Goal: Information Seeking & Learning: Learn about a topic

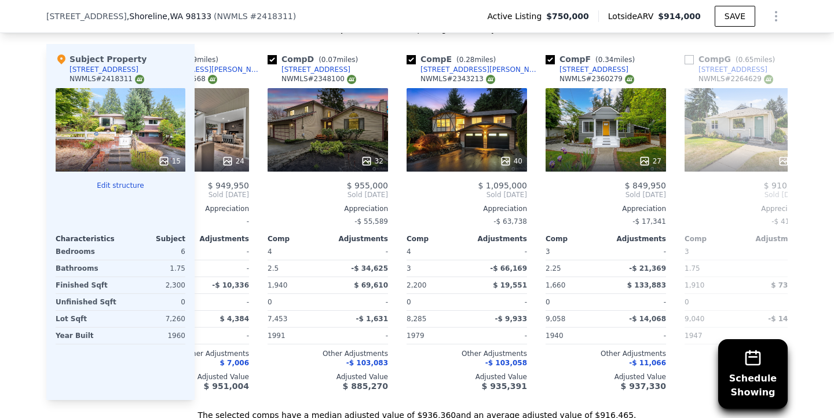
scroll to position [0, 359]
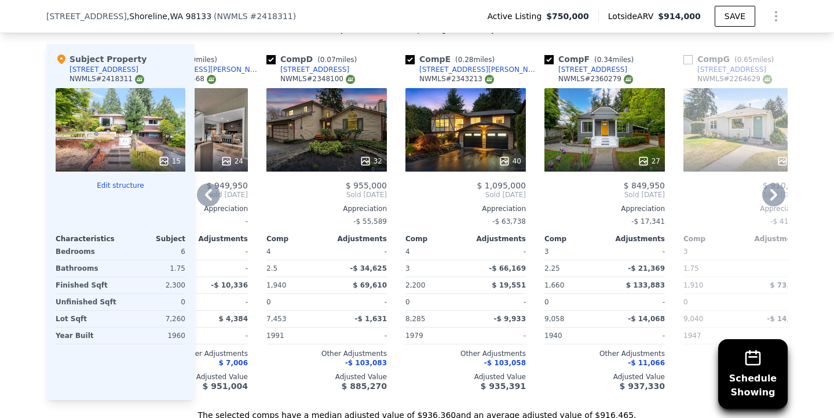
click at [460, 153] on div "40" at bounding box center [465, 129] width 120 height 83
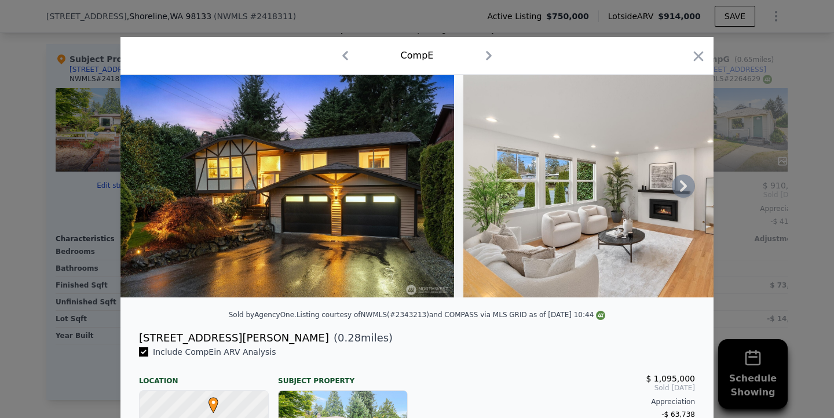
click at [683, 191] on icon at bounding box center [683, 185] width 23 height 23
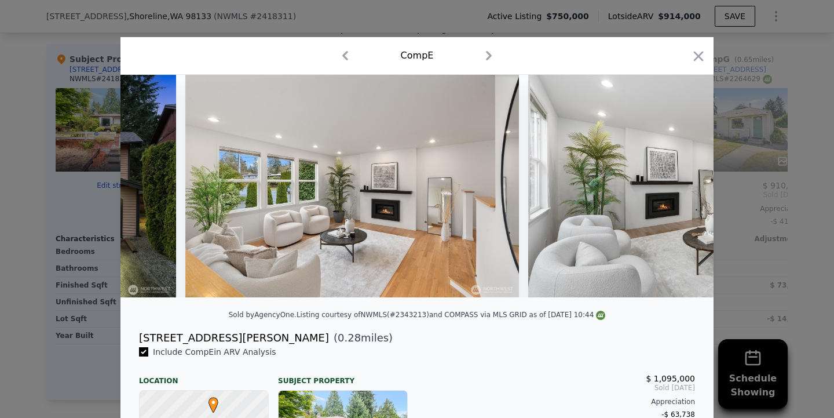
scroll to position [0, 556]
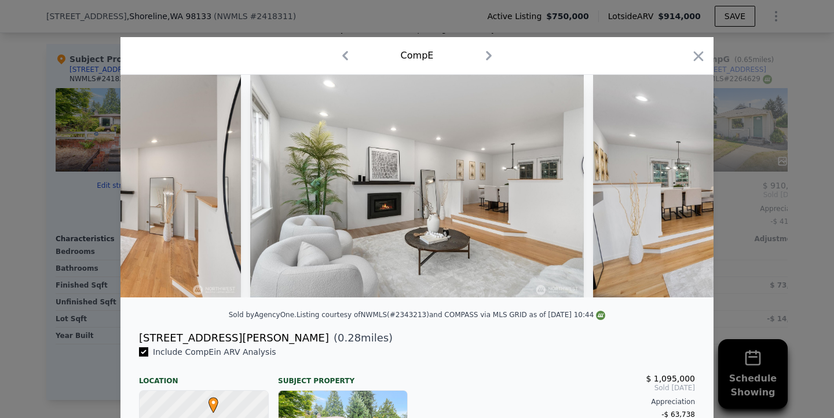
click at [683, 191] on div at bounding box center [416, 186] width 593 height 222
click at [683, 191] on icon at bounding box center [683, 185] width 23 height 23
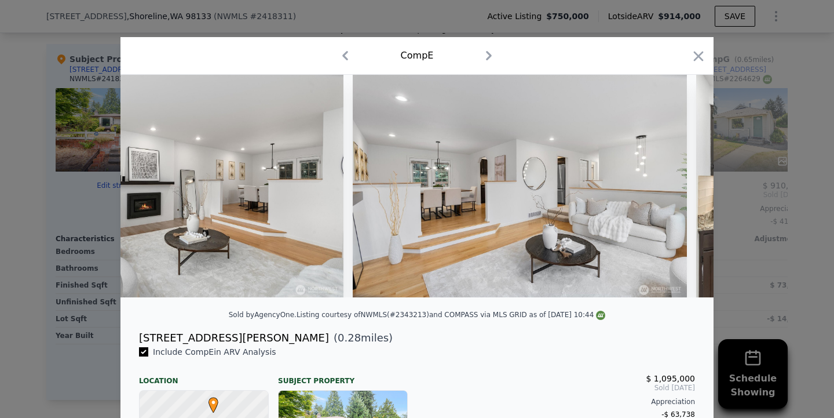
scroll to position [0, 834]
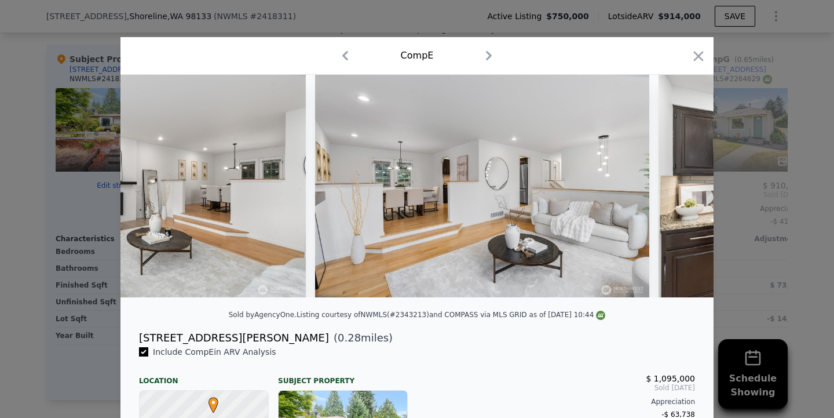
click at [683, 191] on div at bounding box center [416, 186] width 593 height 222
click at [683, 191] on icon at bounding box center [683, 185] width 23 height 23
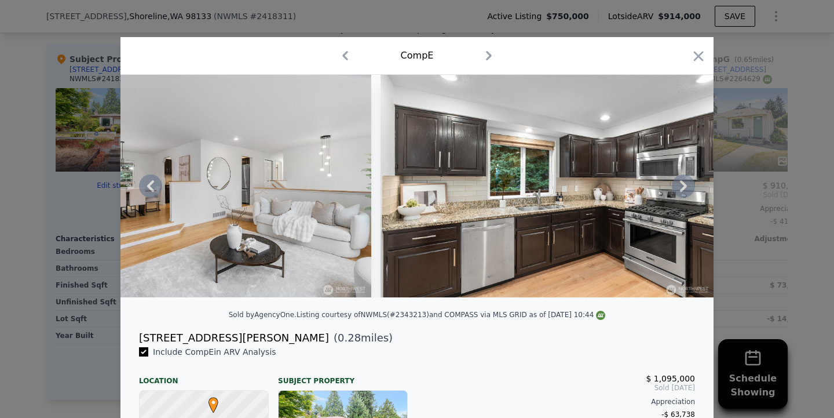
click at [673, 191] on icon at bounding box center [683, 185] width 23 height 23
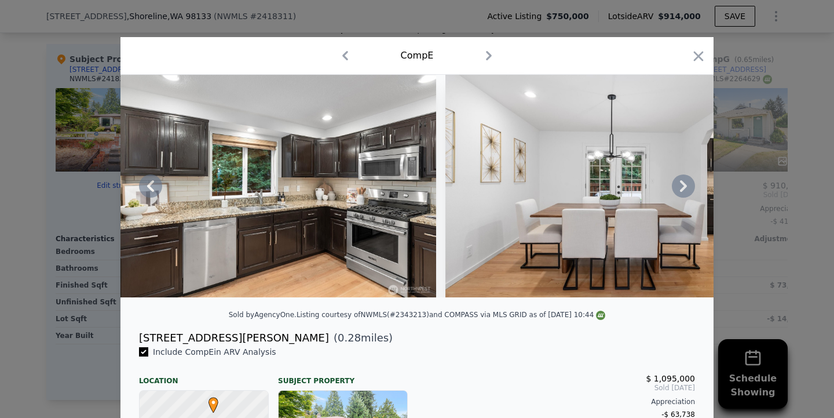
click at [673, 191] on icon at bounding box center [683, 185] width 23 height 23
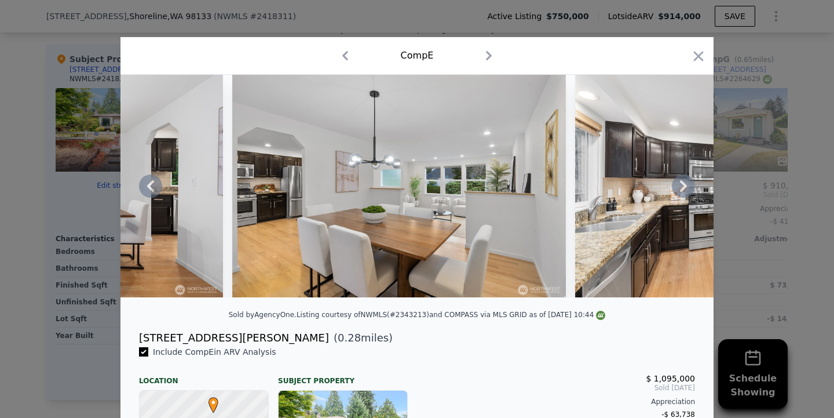
click at [673, 191] on icon at bounding box center [683, 185] width 23 height 23
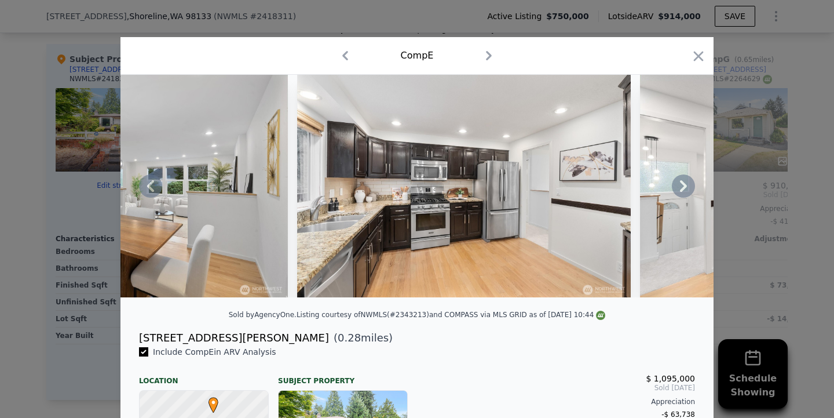
click at [673, 191] on icon at bounding box center [683, 185] width 23 height 23
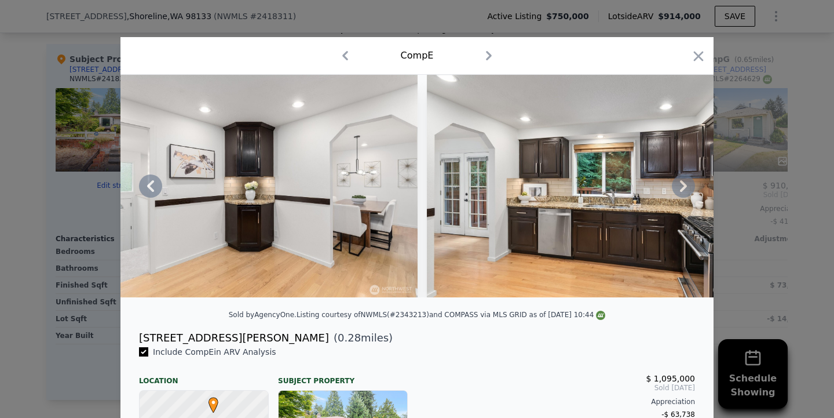
click at [673, 191] on icon at bounding box center [683, 185] width 23 height 23
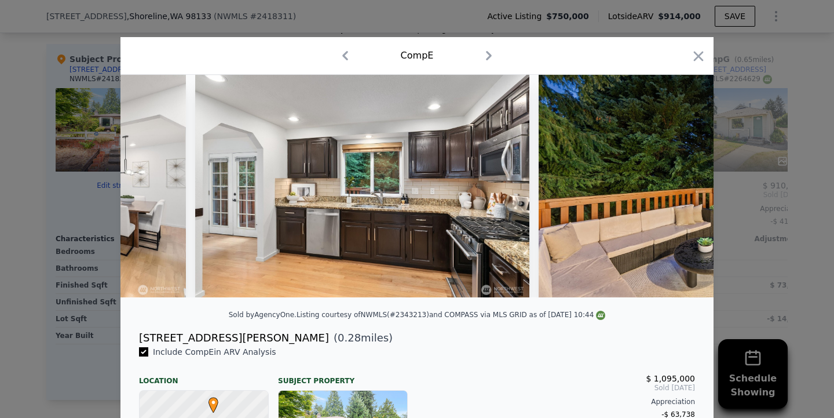
scroll to position [0, 3058]
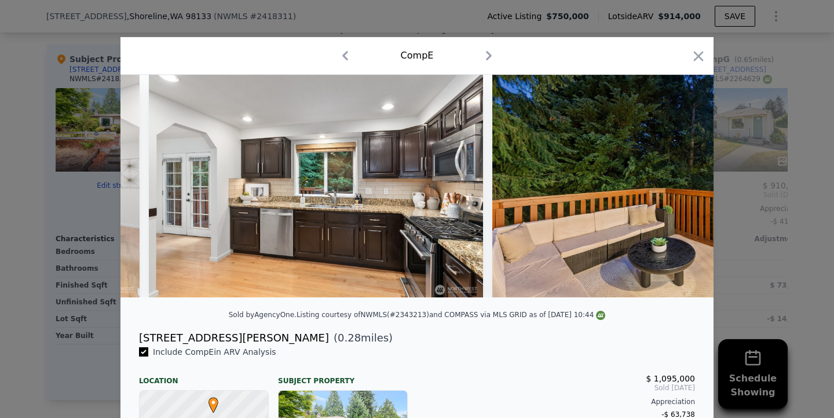
click at [673, 191] on div at bounding box center [416, 186] width 593 height 222
click at [673, 191] on icon at bounding box center [683, 185] width 23 height 23
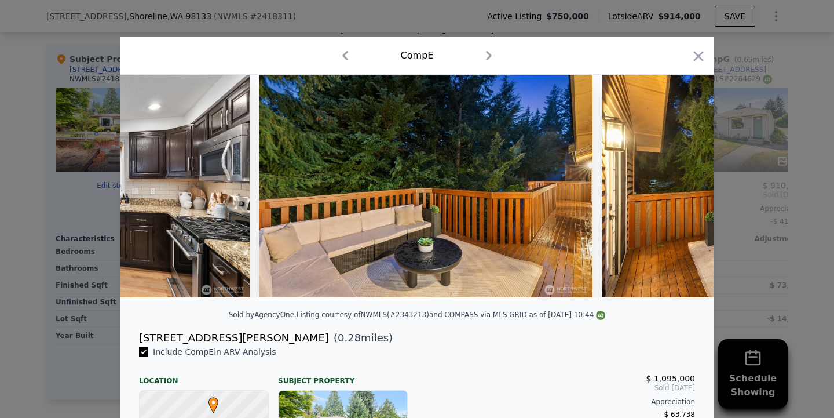
scroll to position [0, 3335]
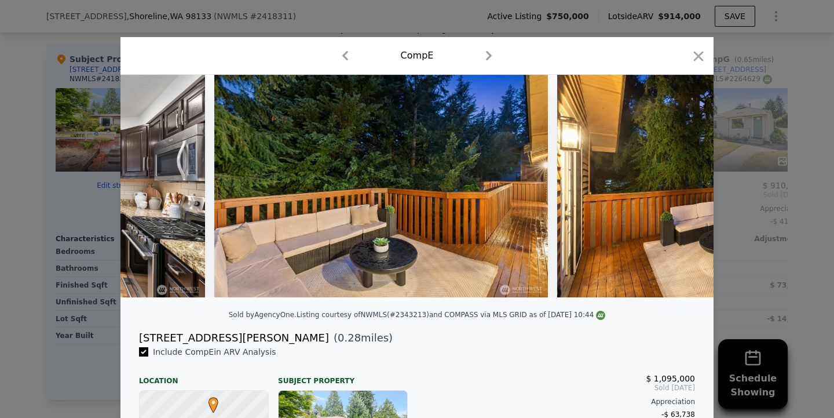
click at [673, 191] on div at bounding box center [416, 186] width 593 height 222
click at [675, 191] on icon at bounding box center [683, 185] width 23 height 23
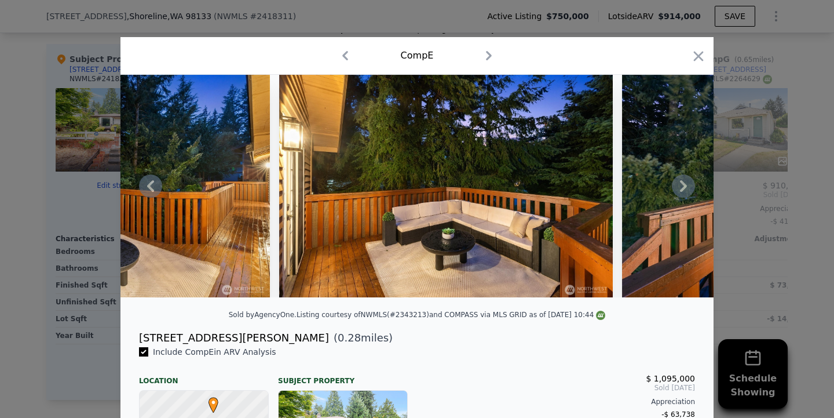
click at [675, 191] on icon at bounding box center [683, 185] width 23 height 23
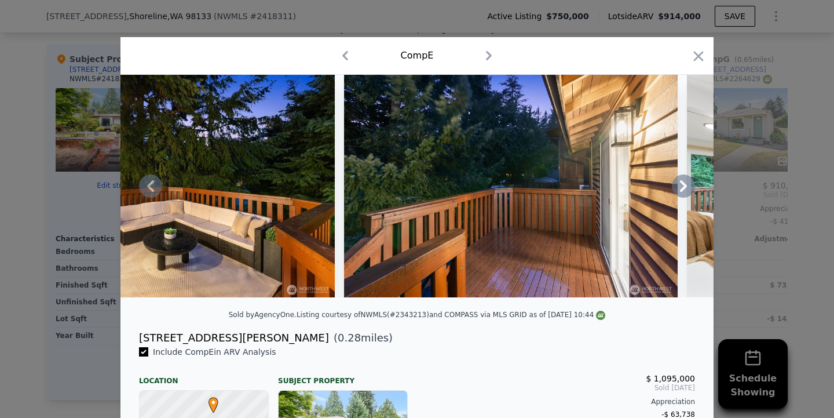
click at [675, 191] on icon at bounding box center [683, 185] width 23 height 23
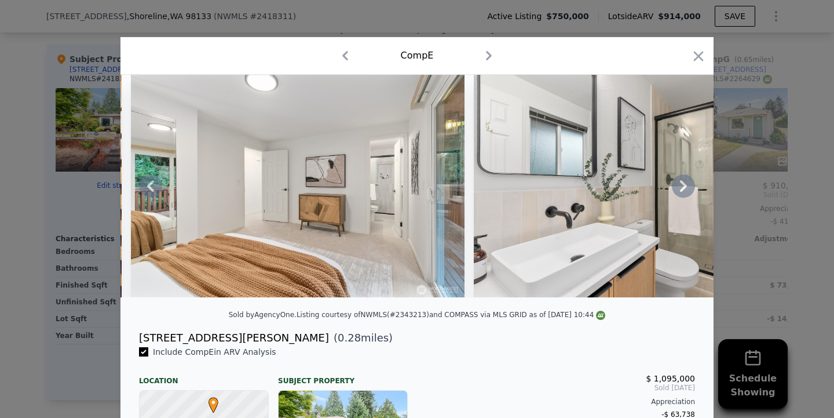
click at [675, 191] on icon at bounding box center [683, 185] width 23 height 23
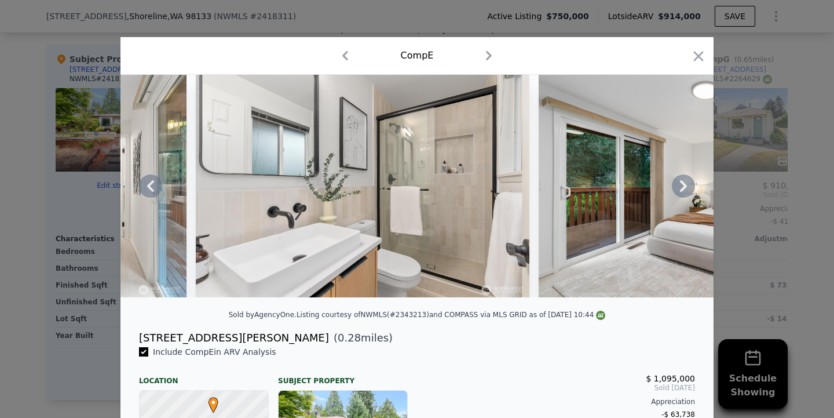
click at [675, 191] on icon at bounding box center [683, 185] width 23 height 23
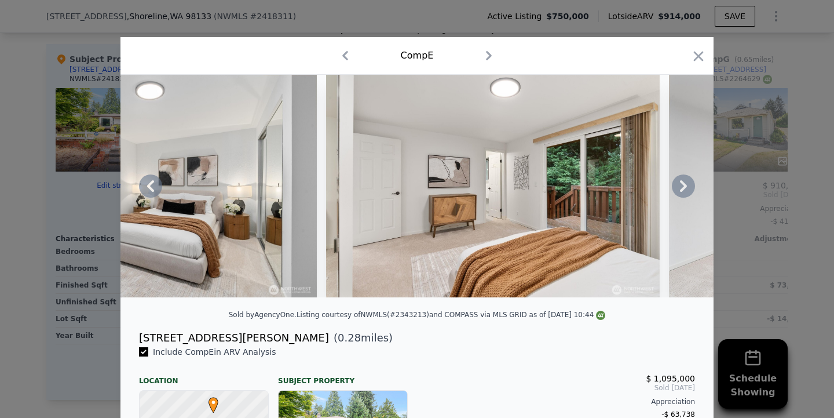
click at [675, 191] on icon at bounding box center [683, 185] width 23 height 23
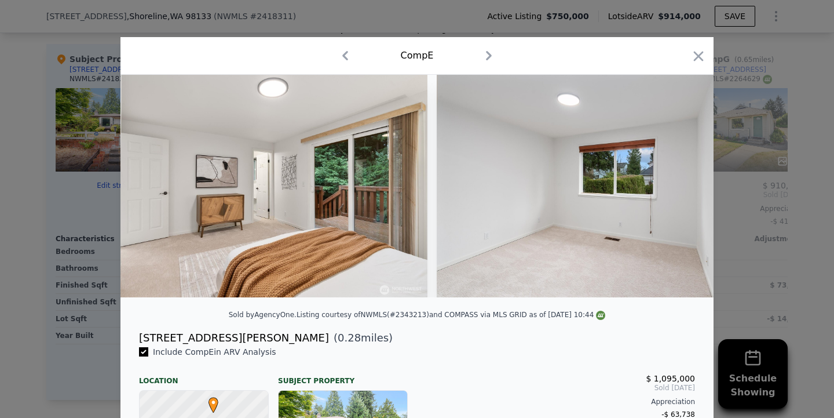
scroll to position [0, 5559]
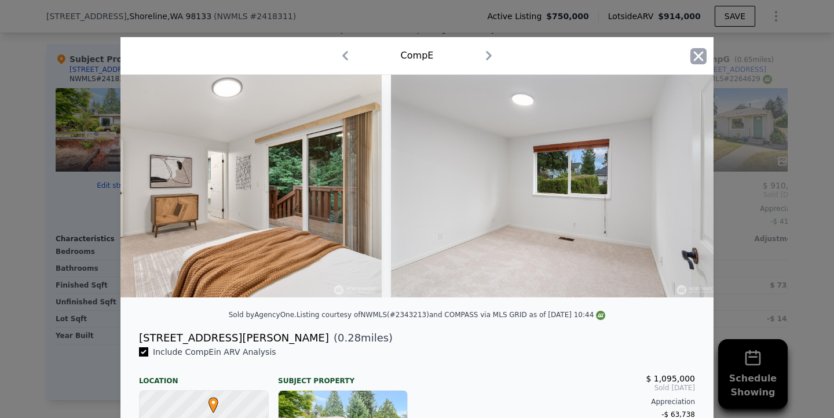
click at [694, 60] on icon "button" at bounding box center [698, 56] width 16 height 16
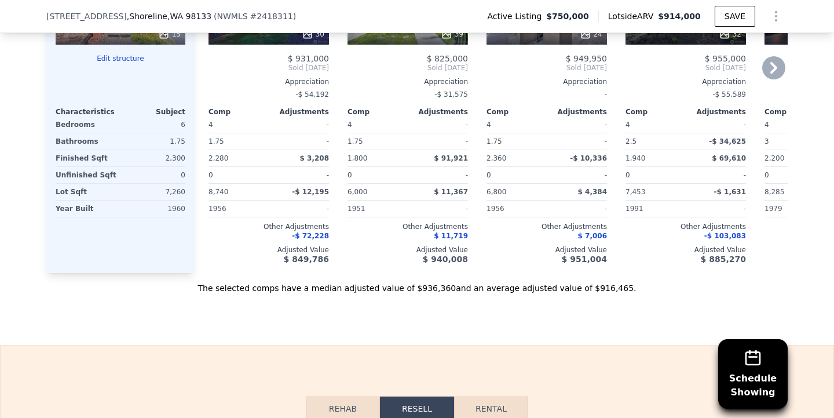
scroll to position [1260, 0]
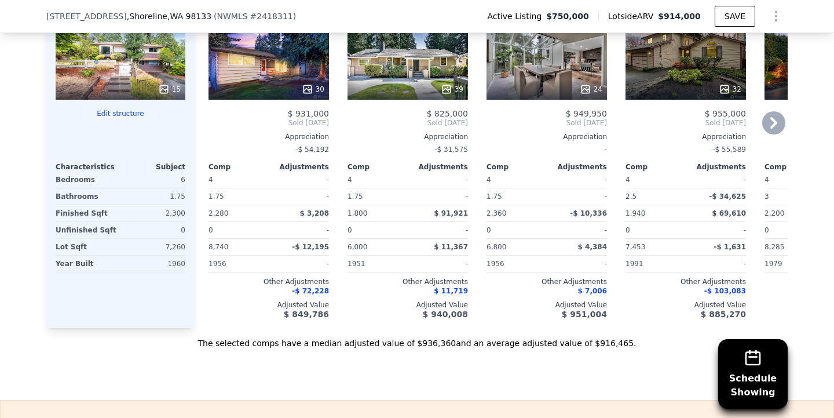
click at [265, 84] on div "30" at bounding box center [268, 57] width 120 height 83
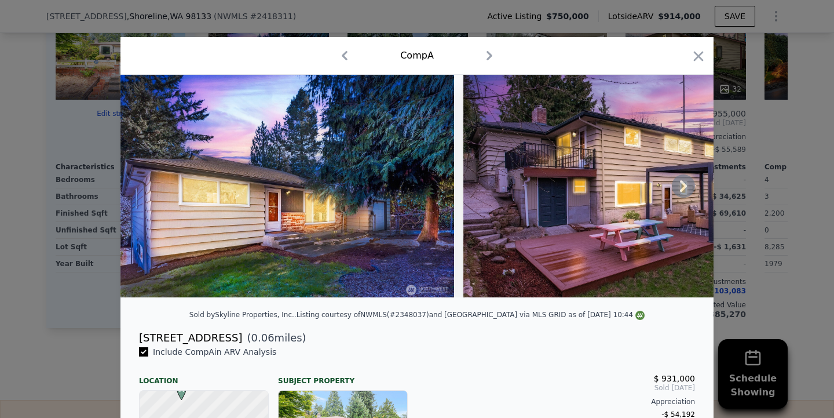
click at [688, 188] on icon at bounding box center [683, 185] width 23 height 23
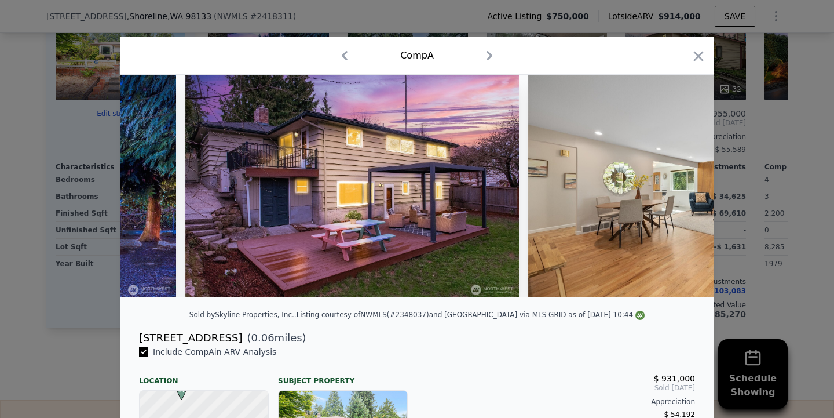
click at [688, 188] on div at bounding box center [416, 186] width 593 height 222
click at [688, 188] on icon at bounding box center [683, 185] width 23 height 23
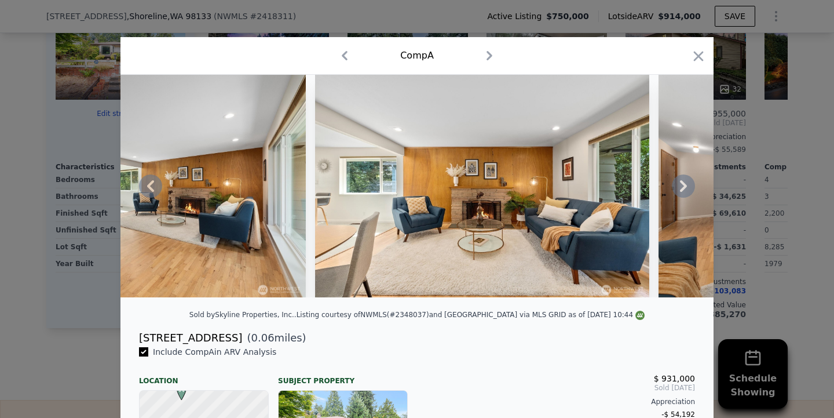
click at [681, 191] on icon at bounding box center [683, 186] width 7 height 12
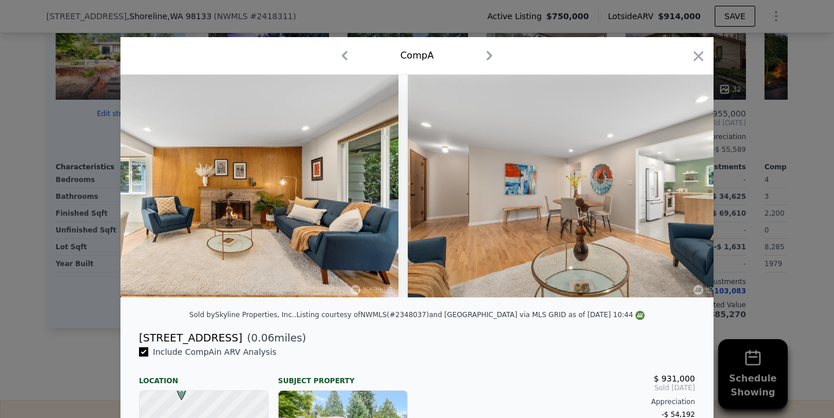
scroll to position [0, 1112]
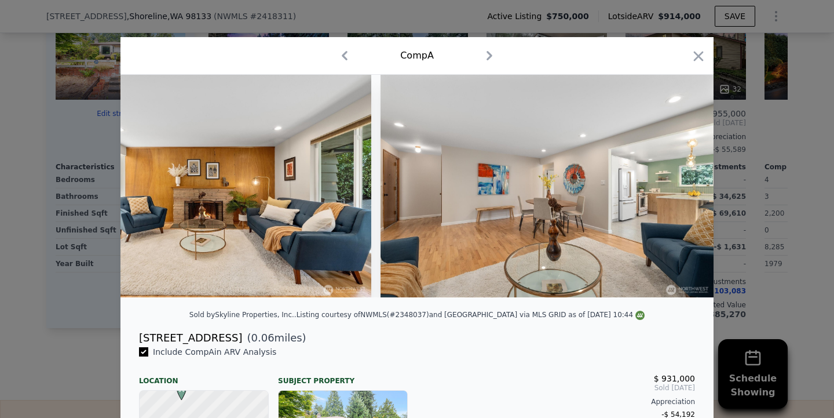
click at [681, 191] on div at bounding box center [416, 186] width 593 height 222
click at [681, 191] on icon at bounding box center [683, 186] width 7 height 12
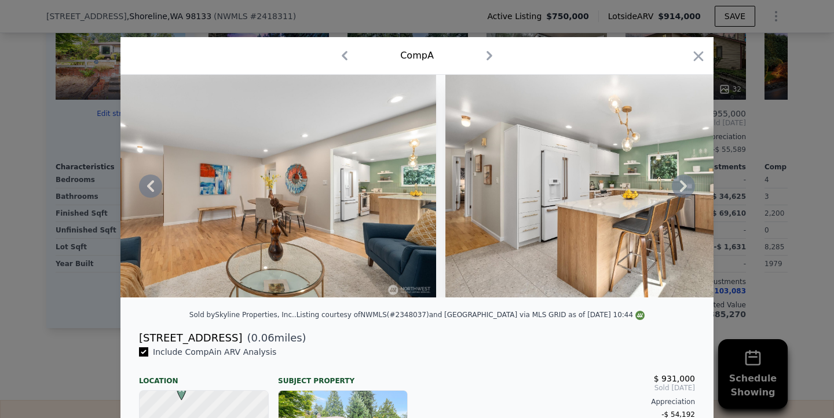
click at [681, 191] on icon at bounding box center [683, 186] width 7 height 12
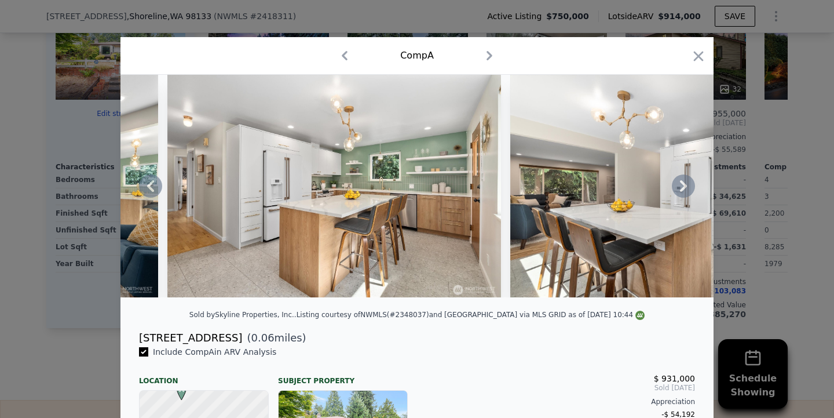
click at [681, 191] on icon at bounding box center [683, 186] width 7 height 12
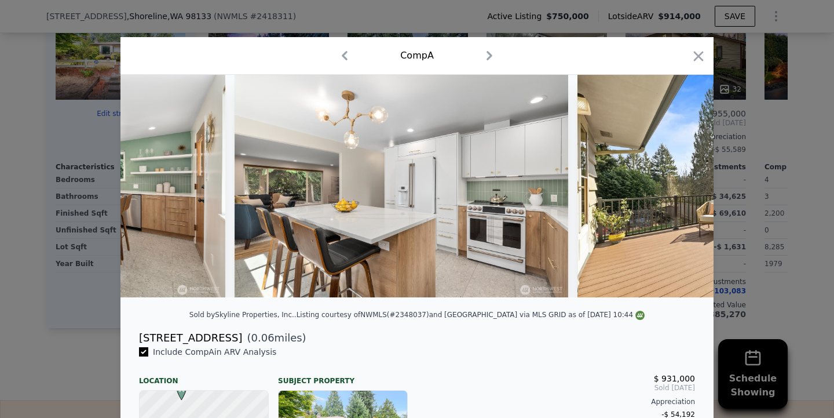
scroll to position [0, 1946]
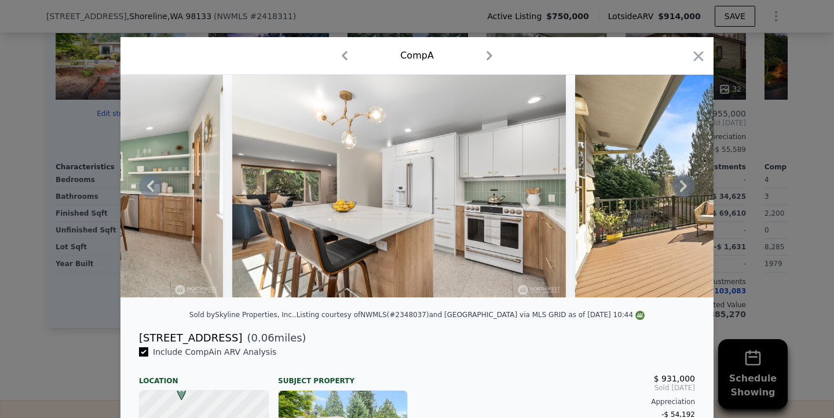
click at [681, 190] on icon at bounding box center [683, 186] width 7 height 12
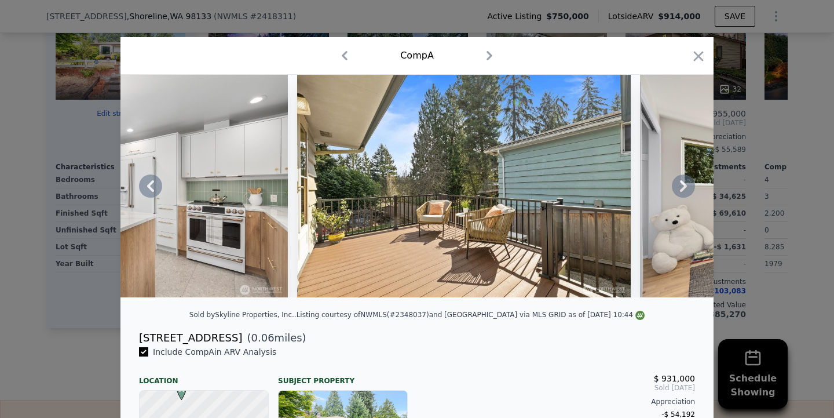
click at [681, 190] on icon at bounding box center [683, 186] width 7 height 12
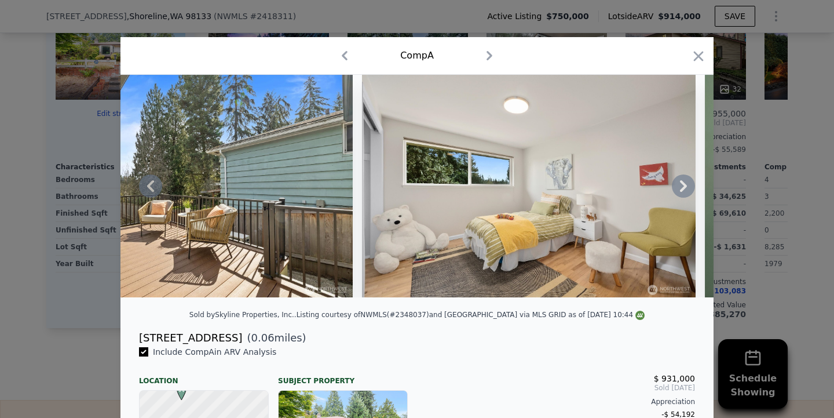
click at [681, 190] on icon at bounding box center [683, 186] width 7 height 12
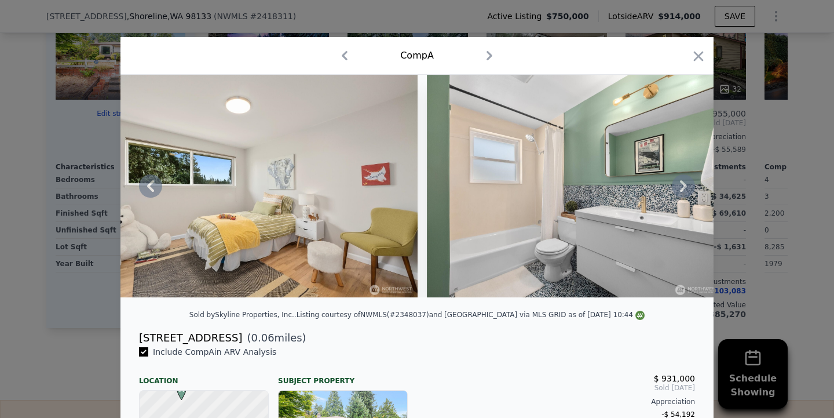
click at [681, 190] on icon at bounding box center [683, 186] width 7 height 12
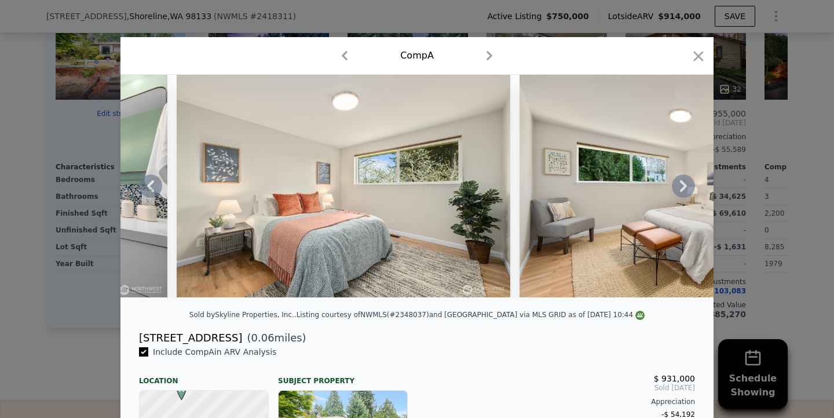
click at [681, 190] on icon at bounding box center [683, 186] width 7 height 12
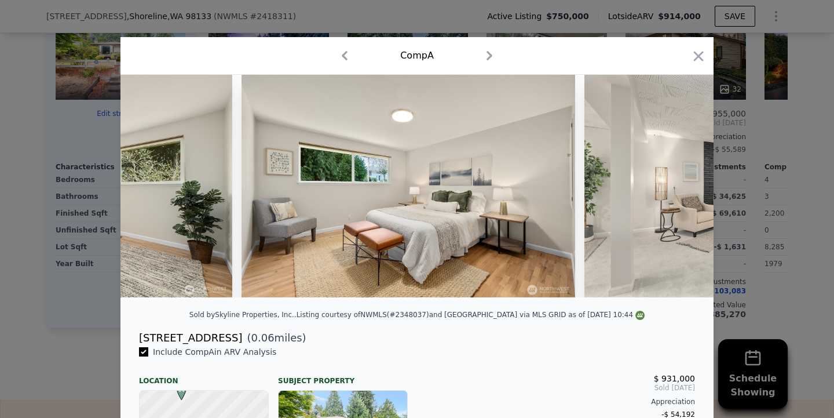
click at [686, 56] on div "Comp A" at bounding box center [417, 55] width 574 height 19
click at [691, 56] on icon "button" at bounding box center [698, 56] width 16 height 16
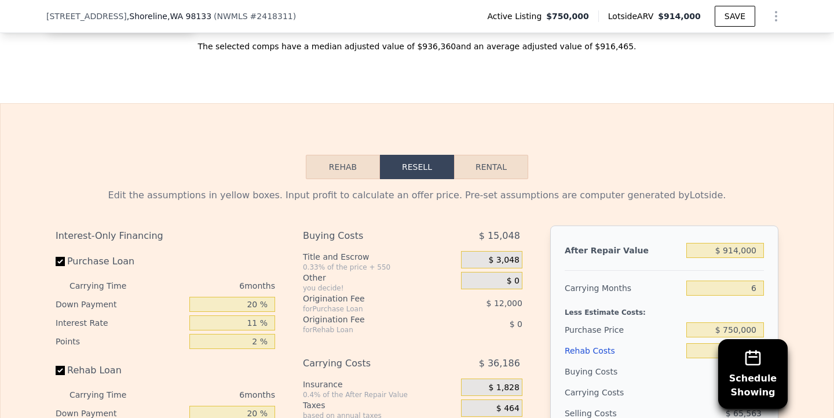
scroll to position [1558, 0]
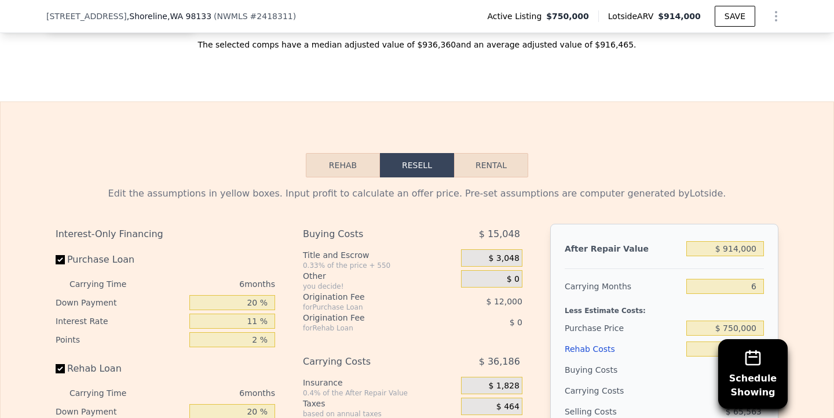
click at [356, 177] on button "Rehab" at bounding box center [343, 165] width 74 height 24
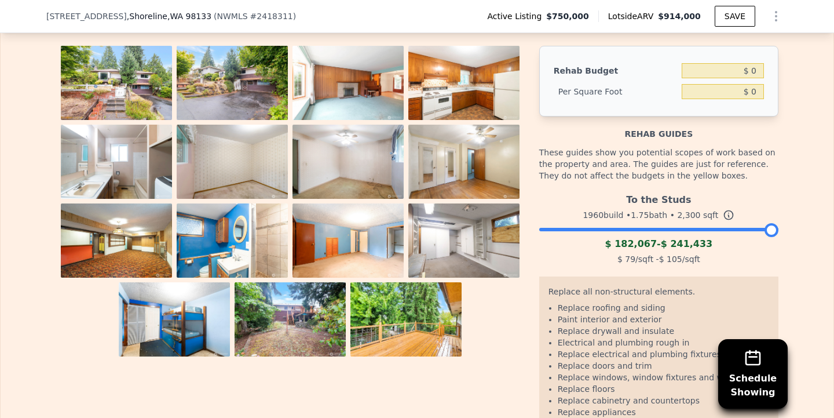
scroll to position [1733, 0]
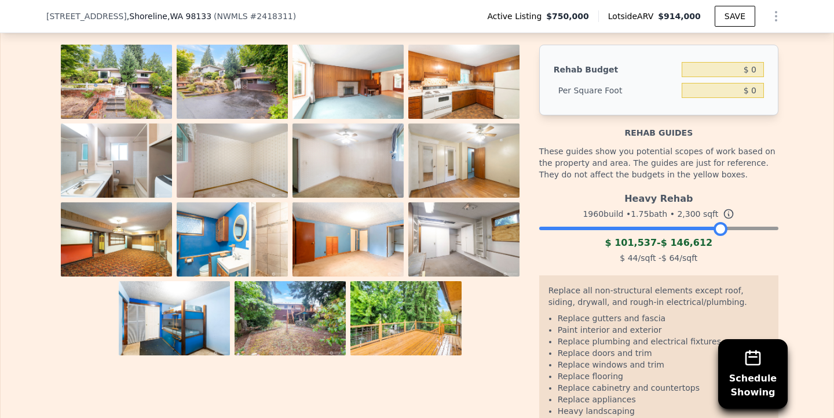
drag, startPoint x: 764, startPoint y: 244, endPoint x: 712, endPoint y: 252, distance: 52.1
click at [712, 252] on div "Heavy Rehab 1960 build • 1.75 bath • 2,300 sqft $ 101,537 - $ 146,612 $ 44 /sqf…" at bounding box center [658, 226] width 239 height 79
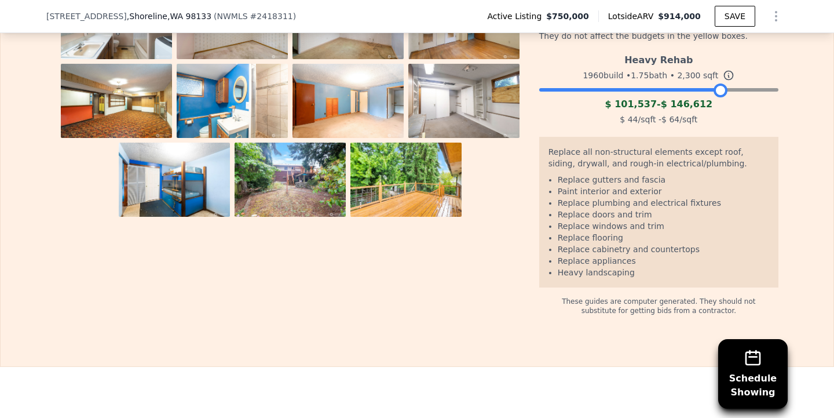
scroll to position [1872, 0]
drag, startPoint x: 715, startPoint y: 106, endPoint x: 748, endPoint y: 104, distance: 33.1
click at [748, 97] on div at bounding box center [752, 90] width 14 height 14
drag, startPoint x: 748, startPoint y: 104, endPoint x: 789, endPoint y: 107, distance: 40.6
click at [789, 107] on div "The budget you enter in the yellow box will be used in the resell calculator. T…" at bounding box center [417, 89] width 833 height 451
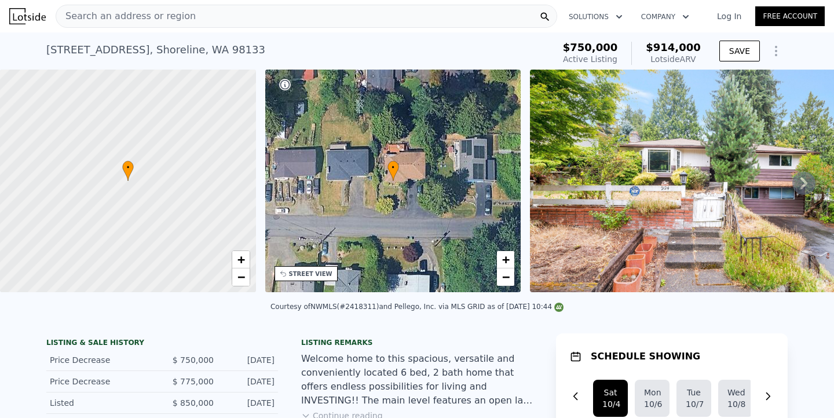
scroll to position [0, 0]
